Goal: Book appointment/travel/reservation

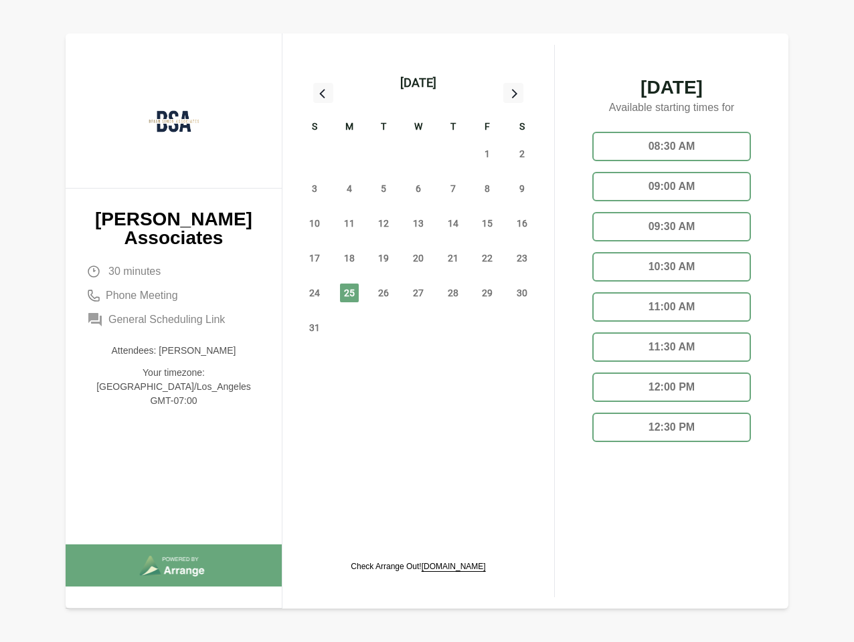
click at [418, 208] on div "13" at bounding box center [418, 223] width 35 height 35
click at [418, 83] on div "[DATE]" at bounding box center [418, 83] width 36 height 19
click at [315, 154] on div "27" at bounding box center [314, 154] width 35 height 35
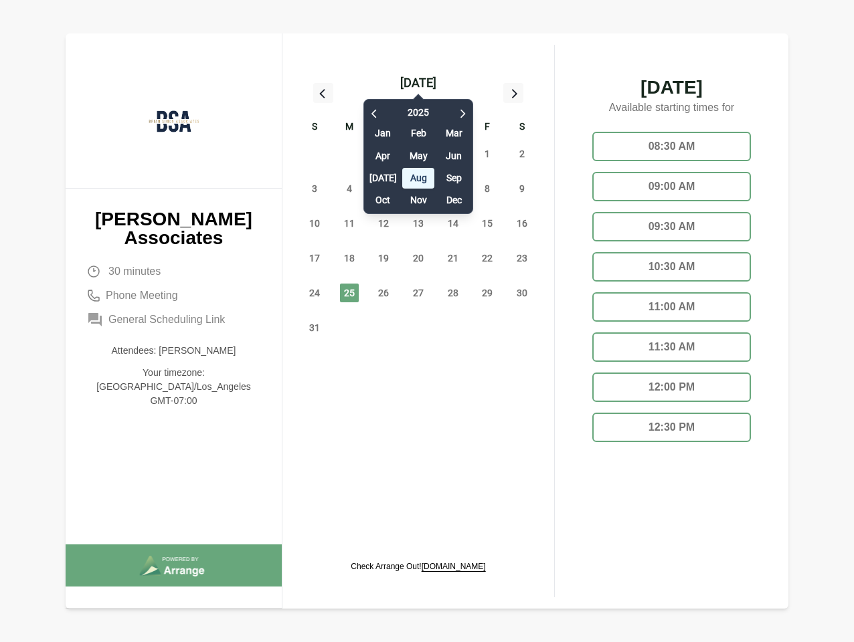
click at [349, 154] on div "28" at bounding box center [349, 154] width 35 height 35
click at [383, 154] on div "[DATE] Feb Mar Apr May Jun [DATE] Aug Sep Oct Nov Dec" at bounding box center [418, 153] width 110 height 122
click at [418, 154] on div "[DATE] Feb Mar Apr May Jun [DATE] Aug Sep Oct Nov Dec" at bounding box center [418, 153] width 110 height 122
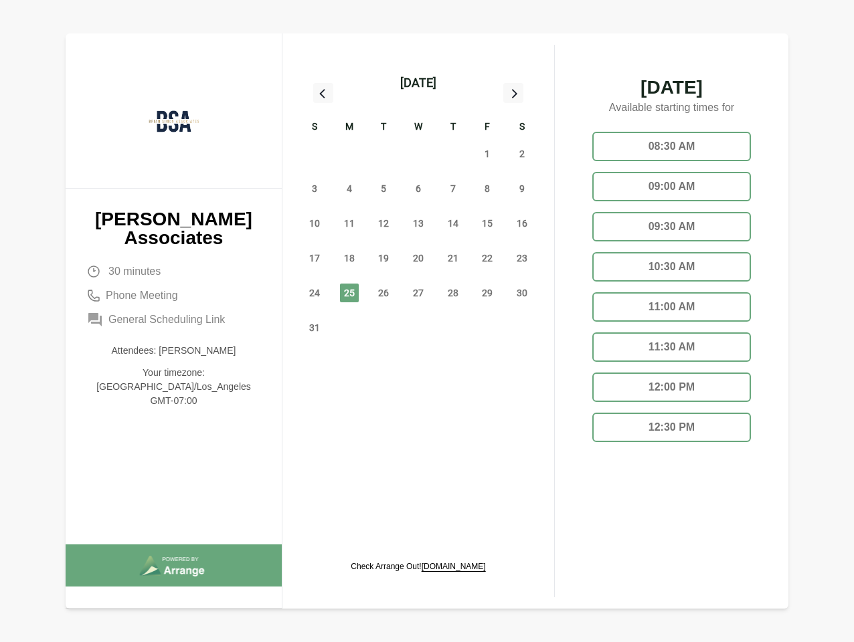
click at [453, 154] on div "31" at bounding box center [453, 154] width 35 height 35
click at [487, 154] on span "1" at bounding box center [487, 154] width 19 height 19
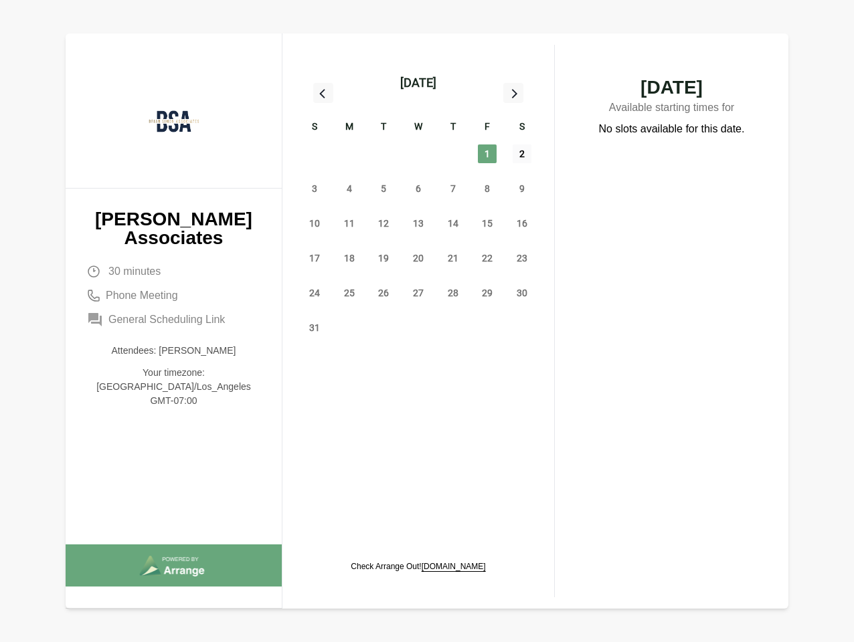
click at [522, 154] on span "2" at bounding box center [522, 154] width 19 height 19
click at [315, 189] on span "3" at bounding box center [314, 188] width 19 height 19
